Goal: Information Seeking & Learning: Learn about a topic

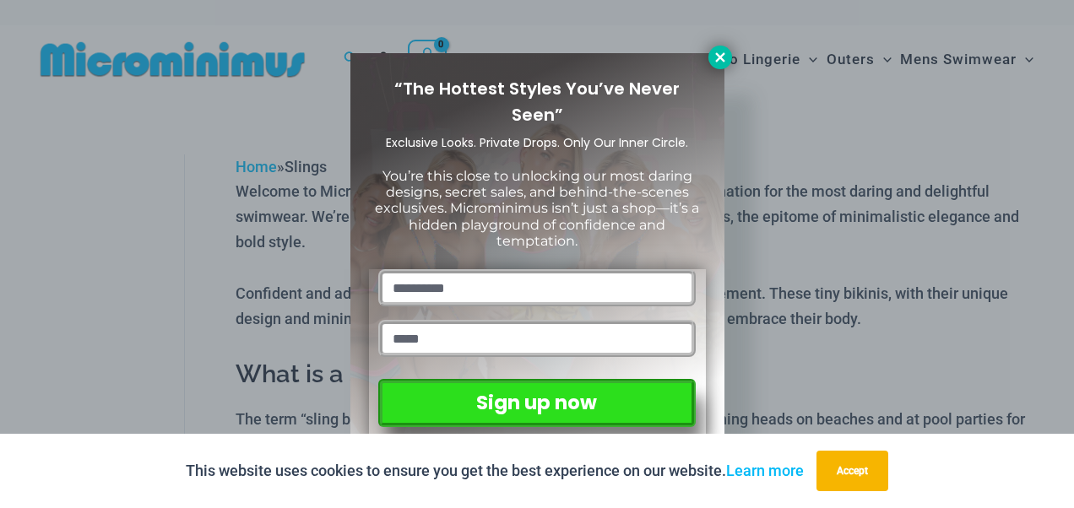
click at [717, 55] on icon at bounding box center [719, 56] width 9 height 9
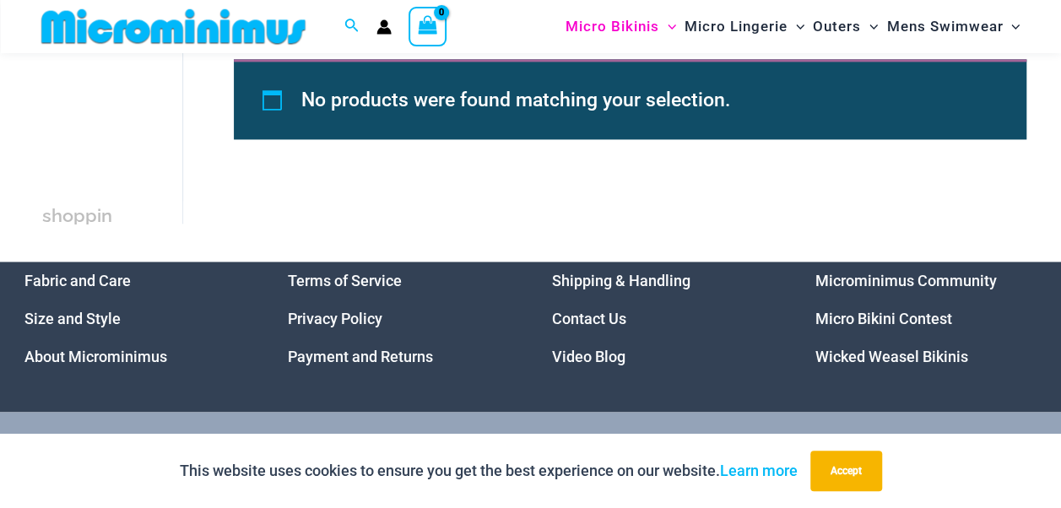
scroll to position [1281, 0]
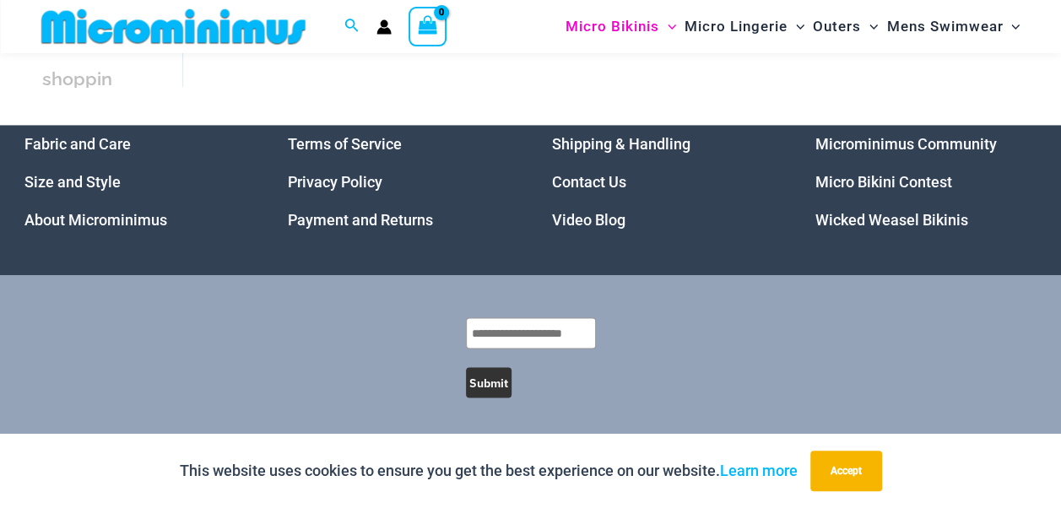
click at [133, 29] on img at bounding box center [174, 27] width 278 height 38
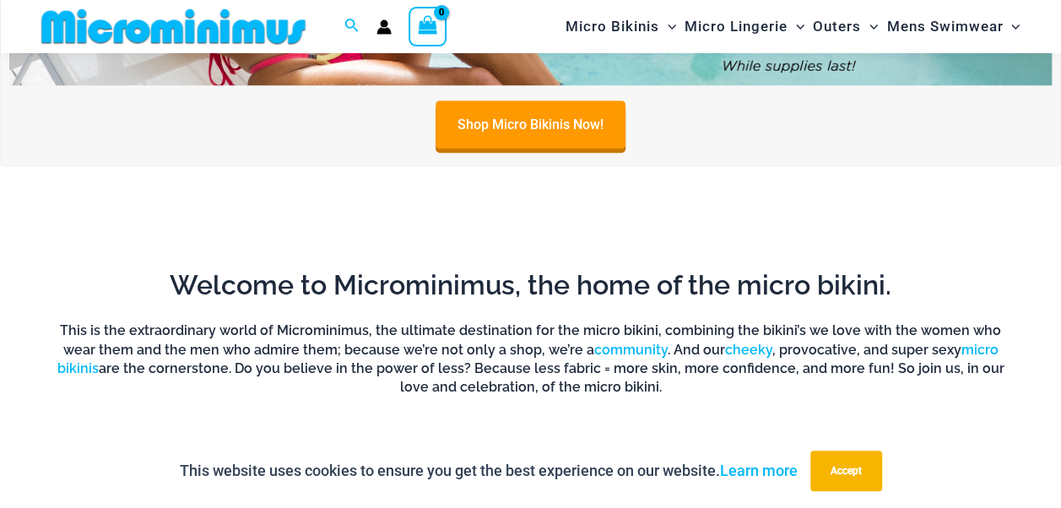
scroll to position [1096, 0]
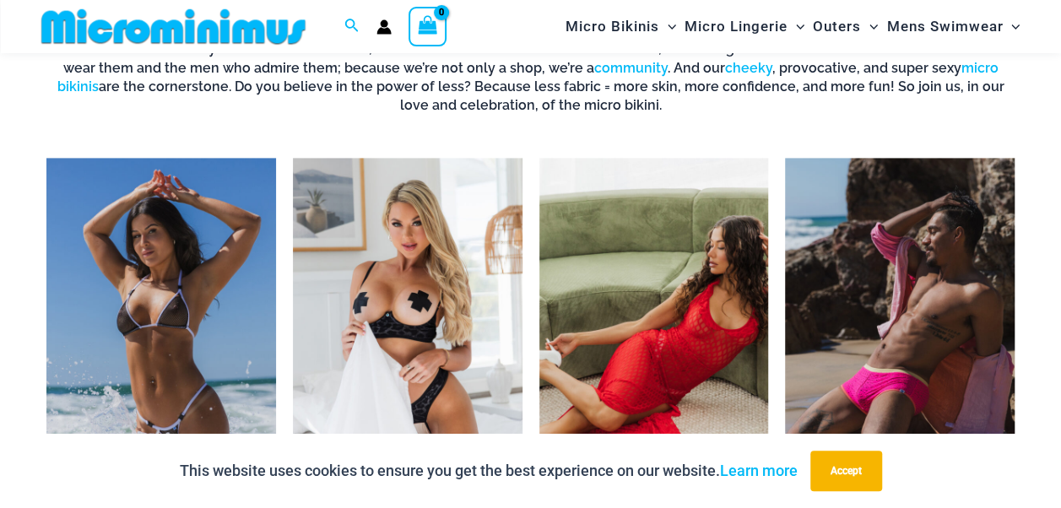
click at [401, 282] on img "Visit product category Micro Lingerie" at bounding box center [408, 336] width 230 height 356
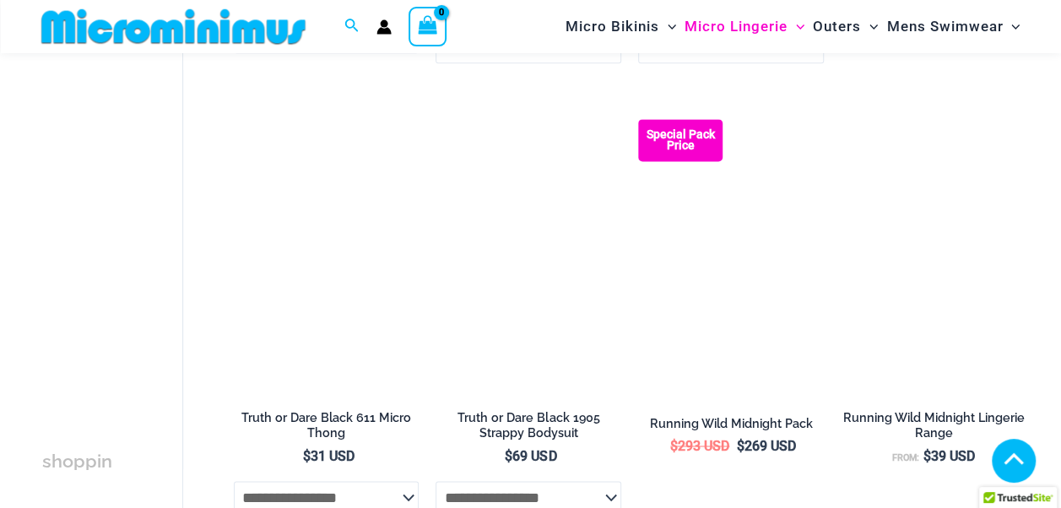
scroll to position [1110, 0]
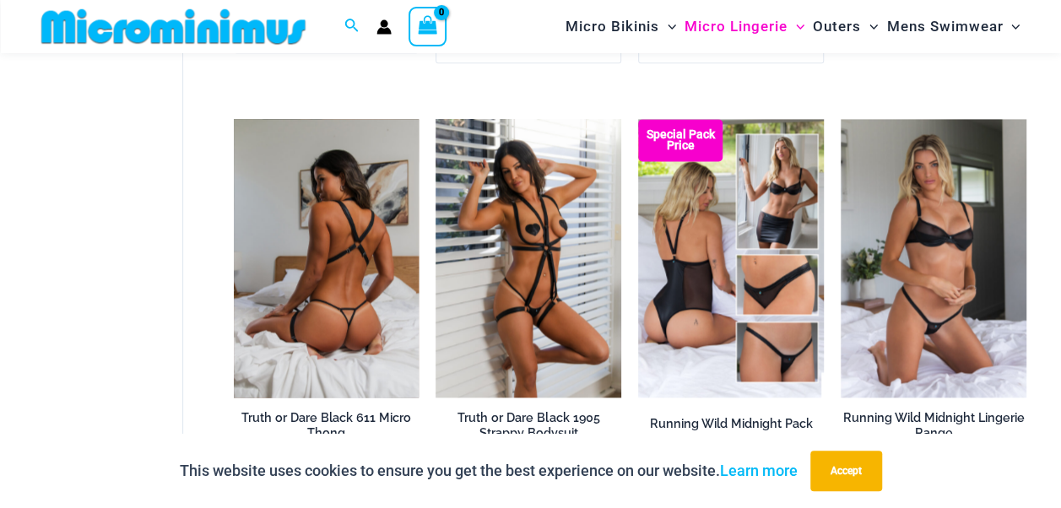
click at [354, 260] on img at bounding box center [327, 258] width 186 height 279
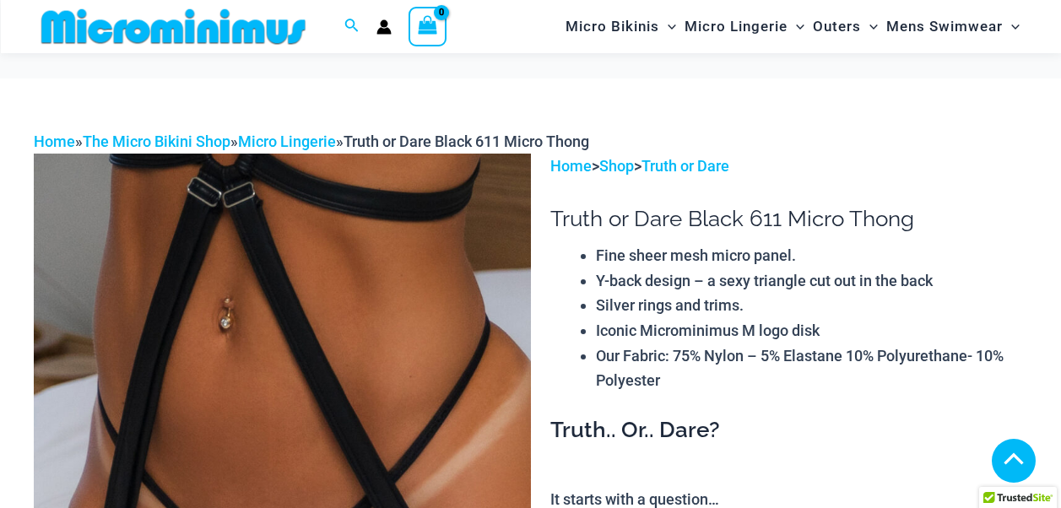
scroll to position [2244, 0]
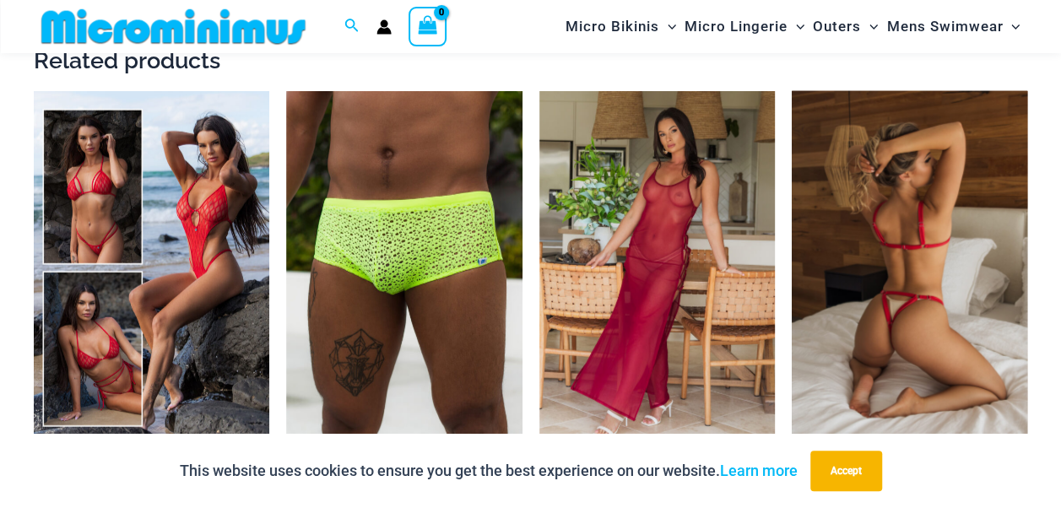
click at [883, 268] on img at bounding box center [910, 268] width 236 height 354
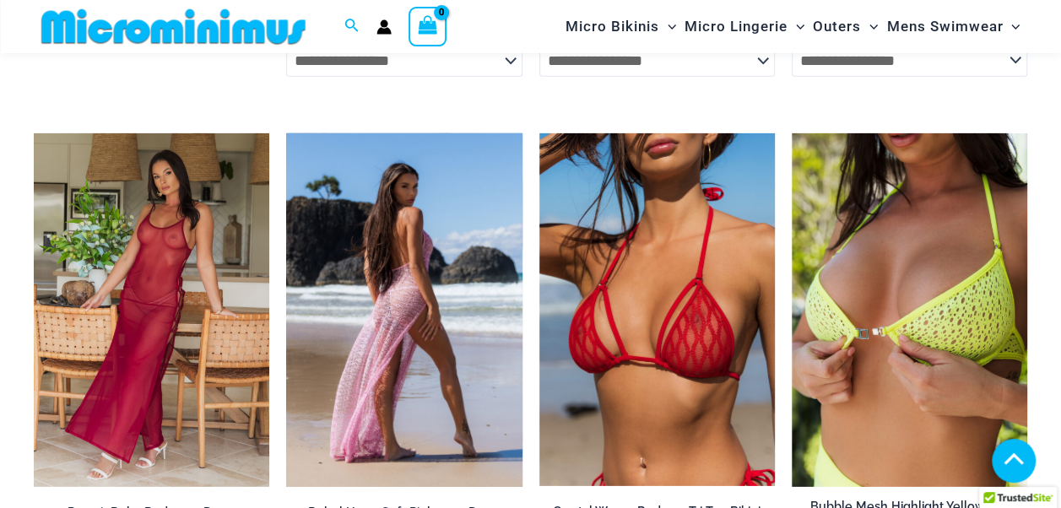
scroll to position [2242, 0]
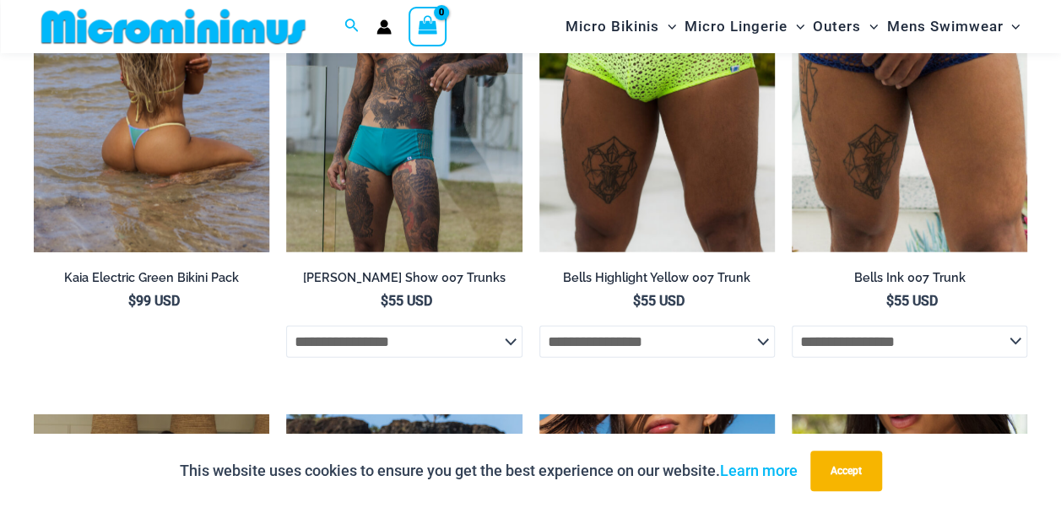
click at [160, 153] on img at bounding box center [152, 76] width 236 height 354
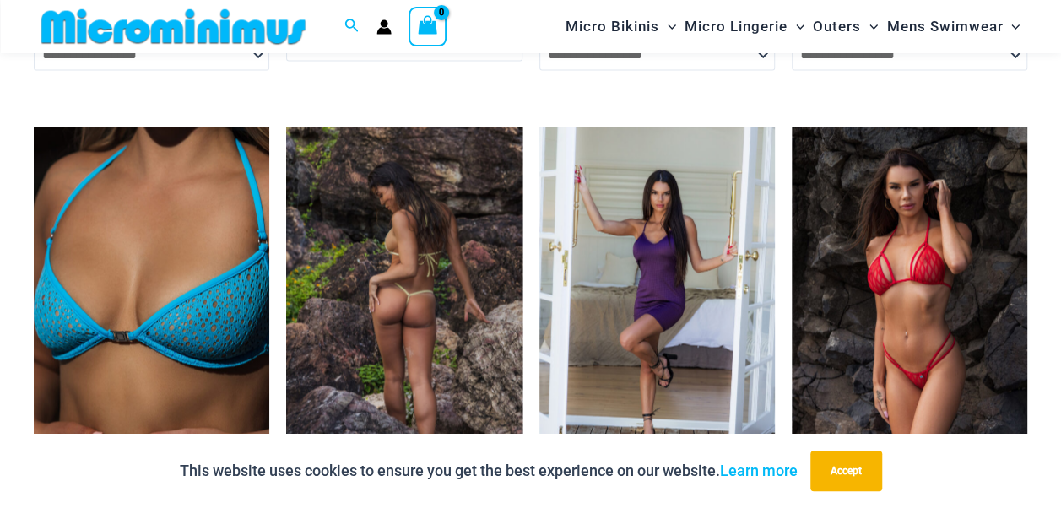
scroll to position [5065, 0]
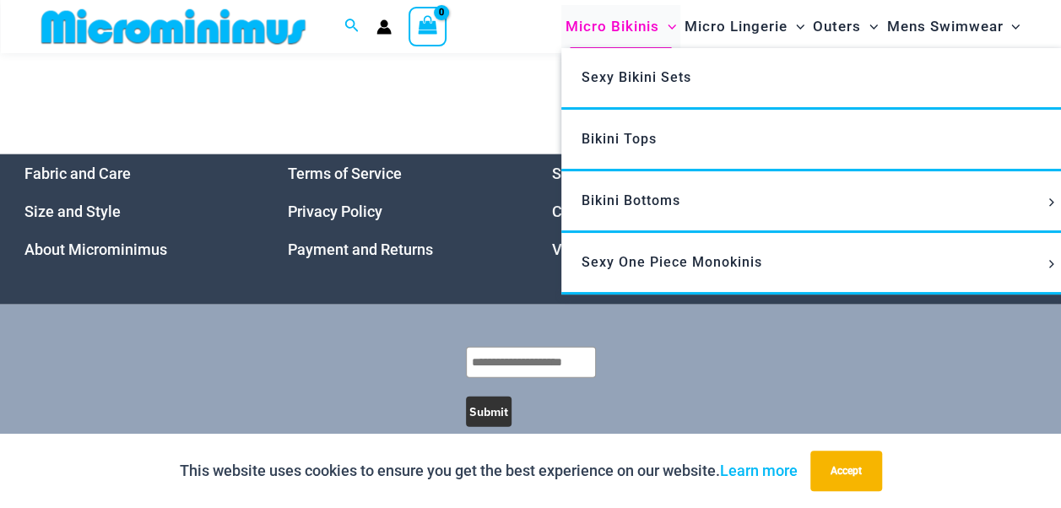
click at [641, 27] on span "Micro Bikinis" at bounding box center [613, 26] width 94 height 43
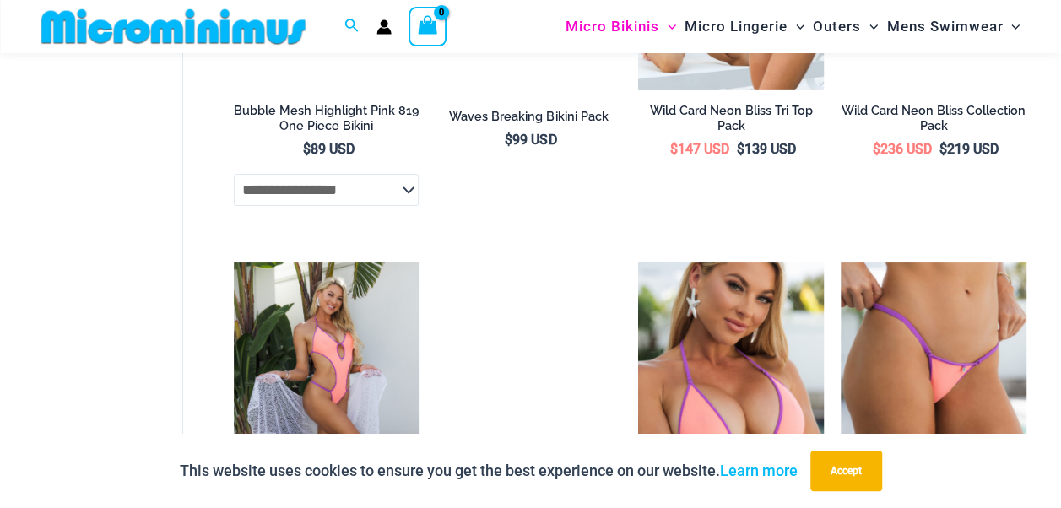
scroll to position [3375, 0]
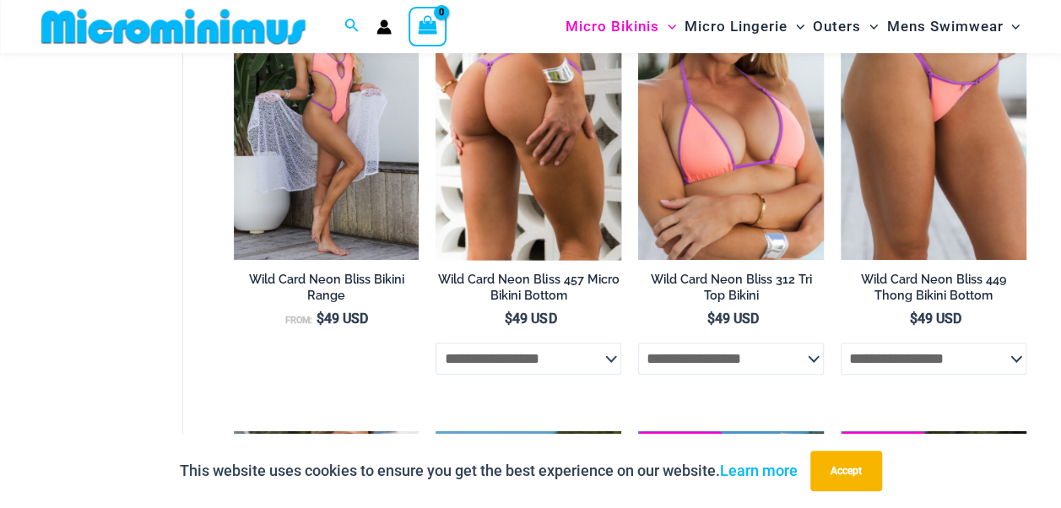
click at [532, 147] on img at bounding box center [529, 120] width 186 height 279
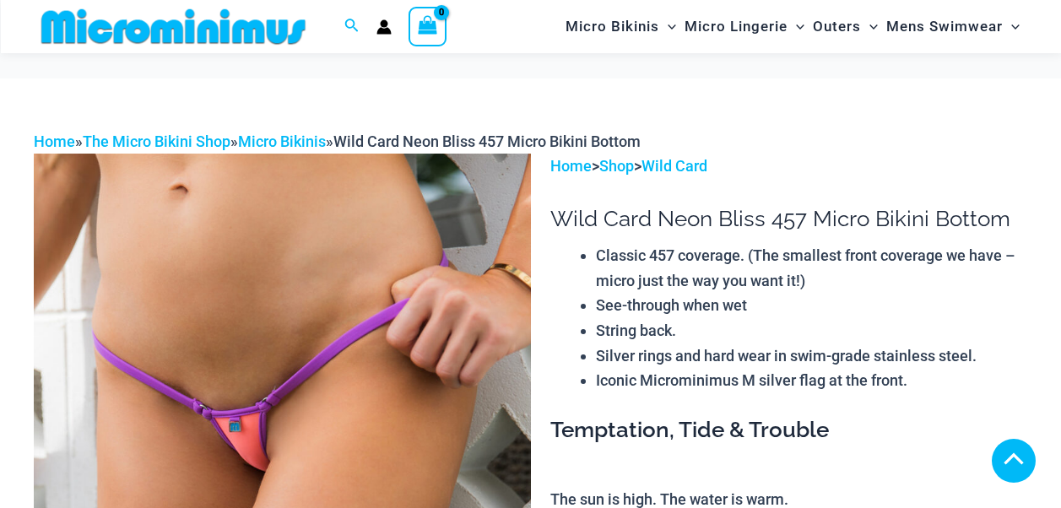
scroll to position [2529, 0]
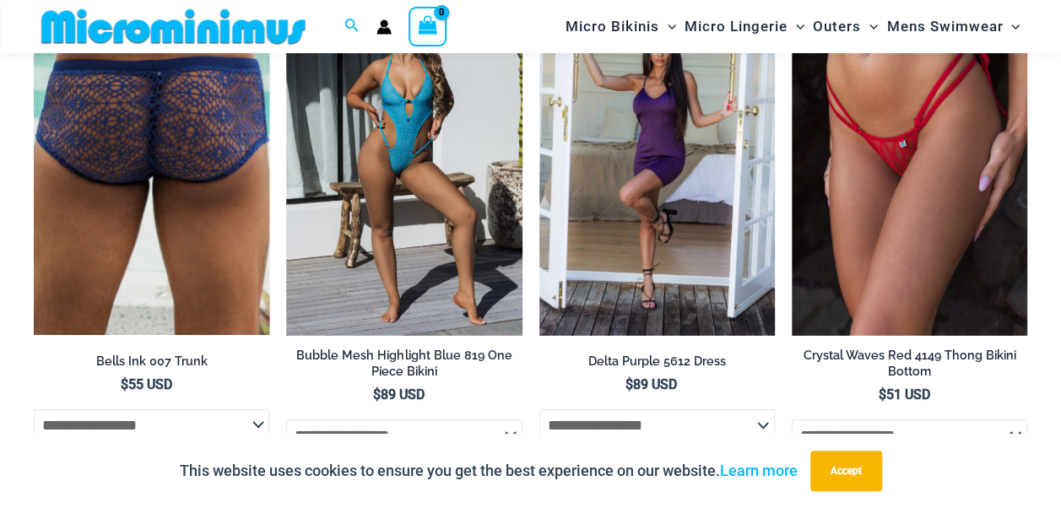
click at [170, 208] on img at bounding box center [152, 158] width 236 height 353
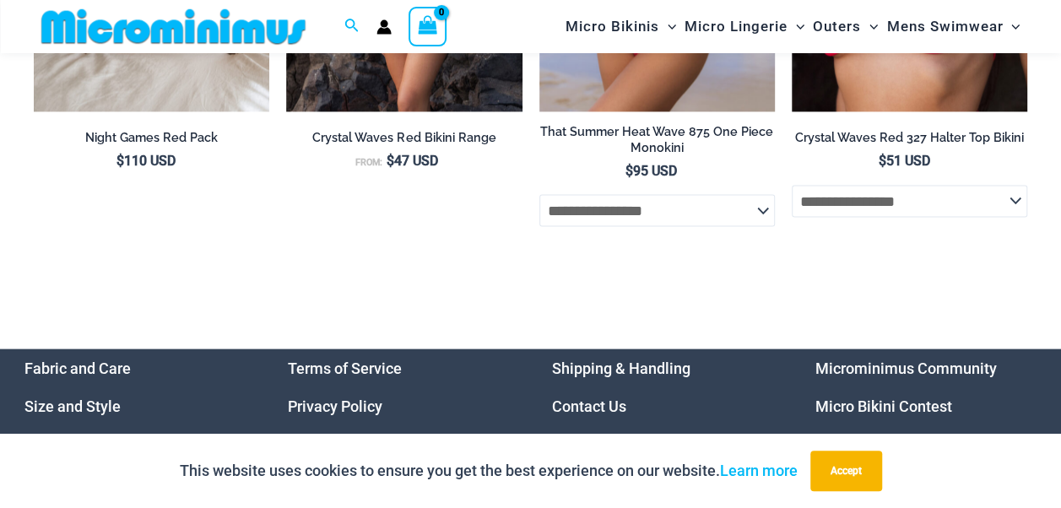
scroll to position [4987, 0]
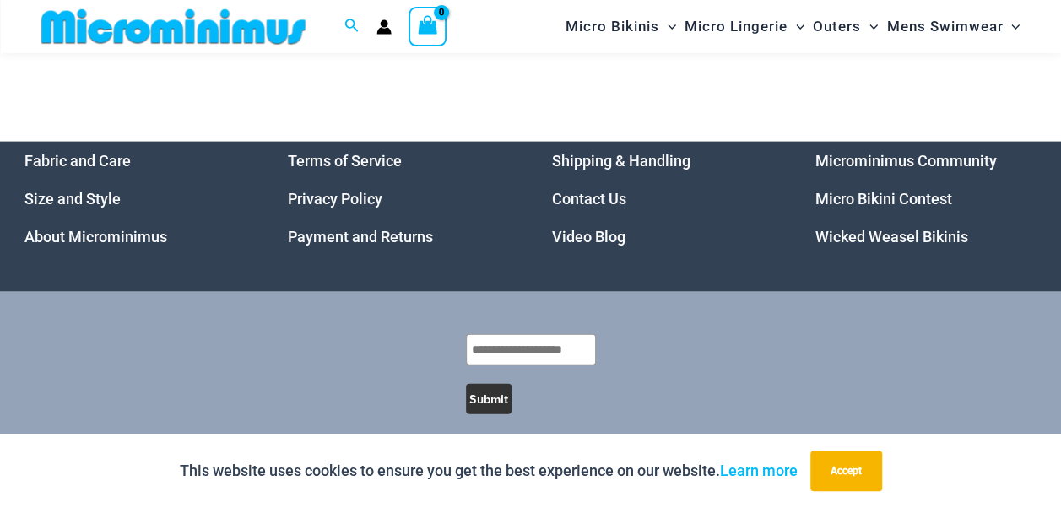
click at [142, 29] on img at bounding box center [174, 27] width 278 height 38
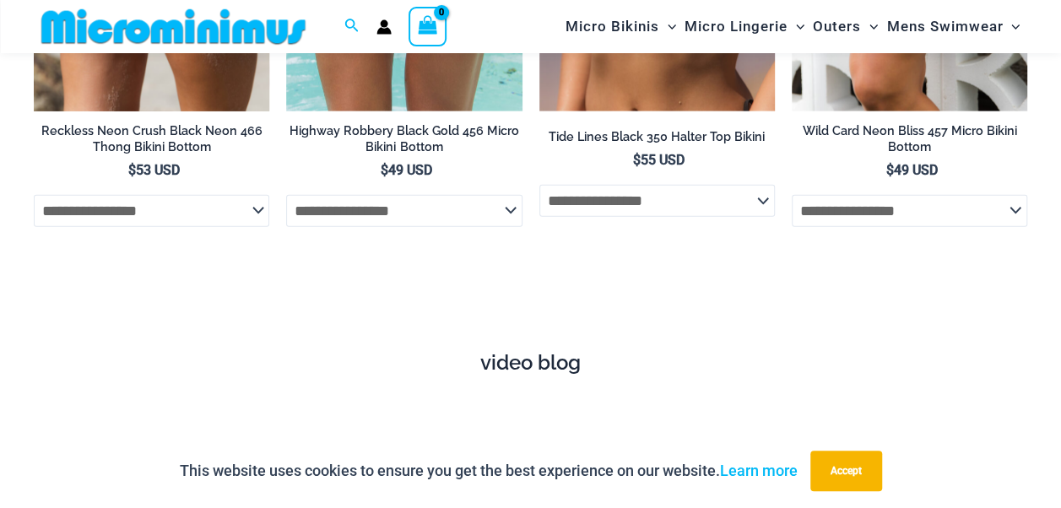
scroll to position [5633, 0]
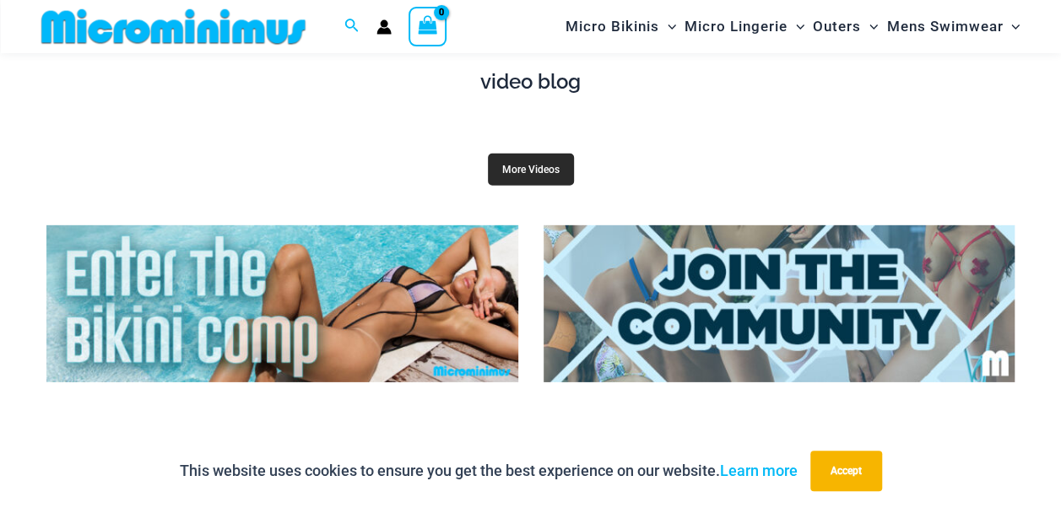
click at [533, 155] on link "More Videos" at bounding box center [531, 170] width 86 height 32
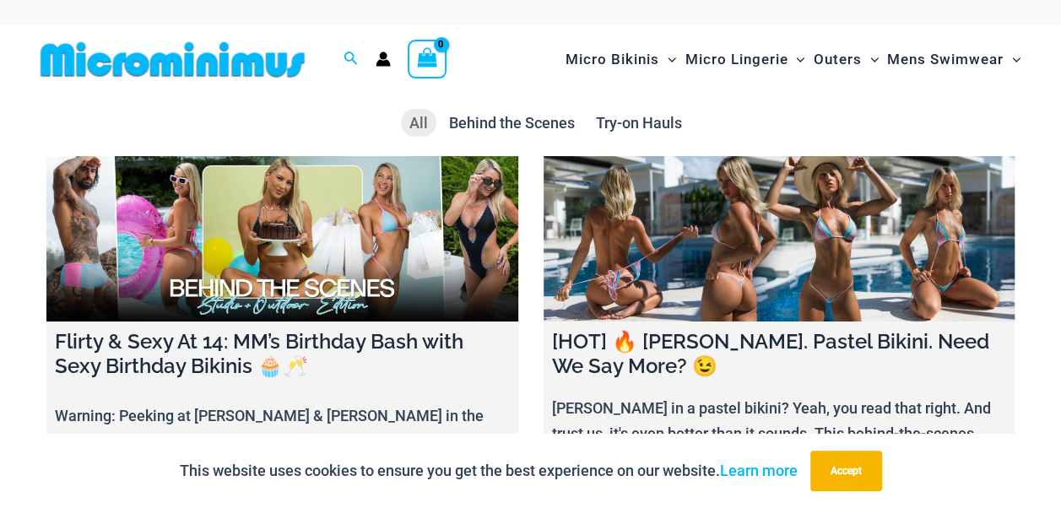
click at [295, 204] on link at bounding box center [282, 238] width 472 height 165
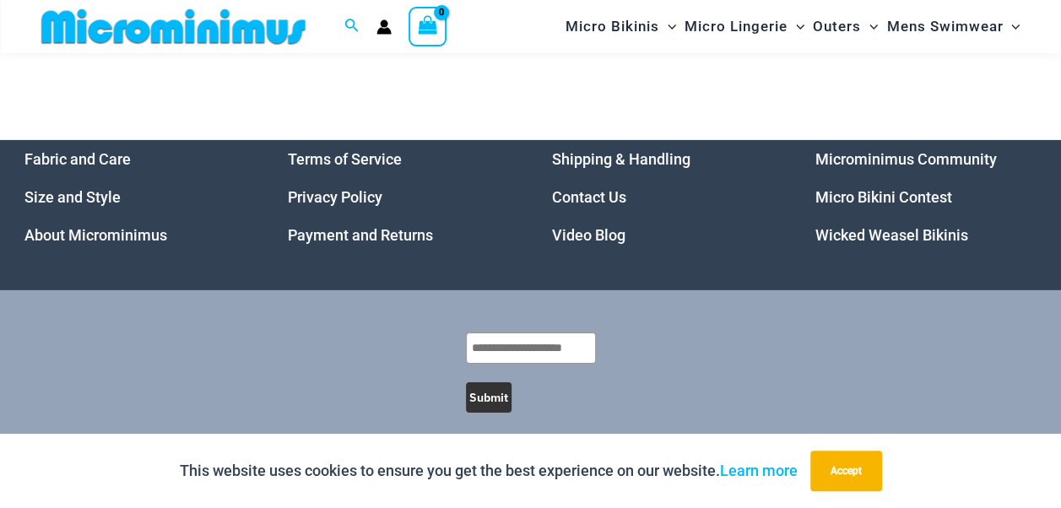
scroll to position [2714, 0]
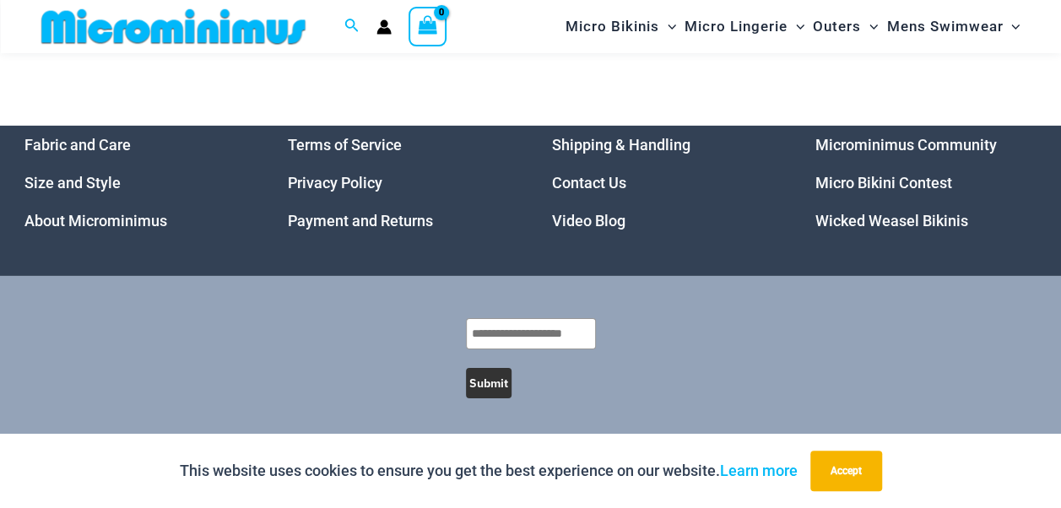
click at [874, 182] on link "Micro Bikini Contest" at bounding box center [883, 183] width 137 height 18
